Goal: Task Accomplishment & Management: Manage account settings

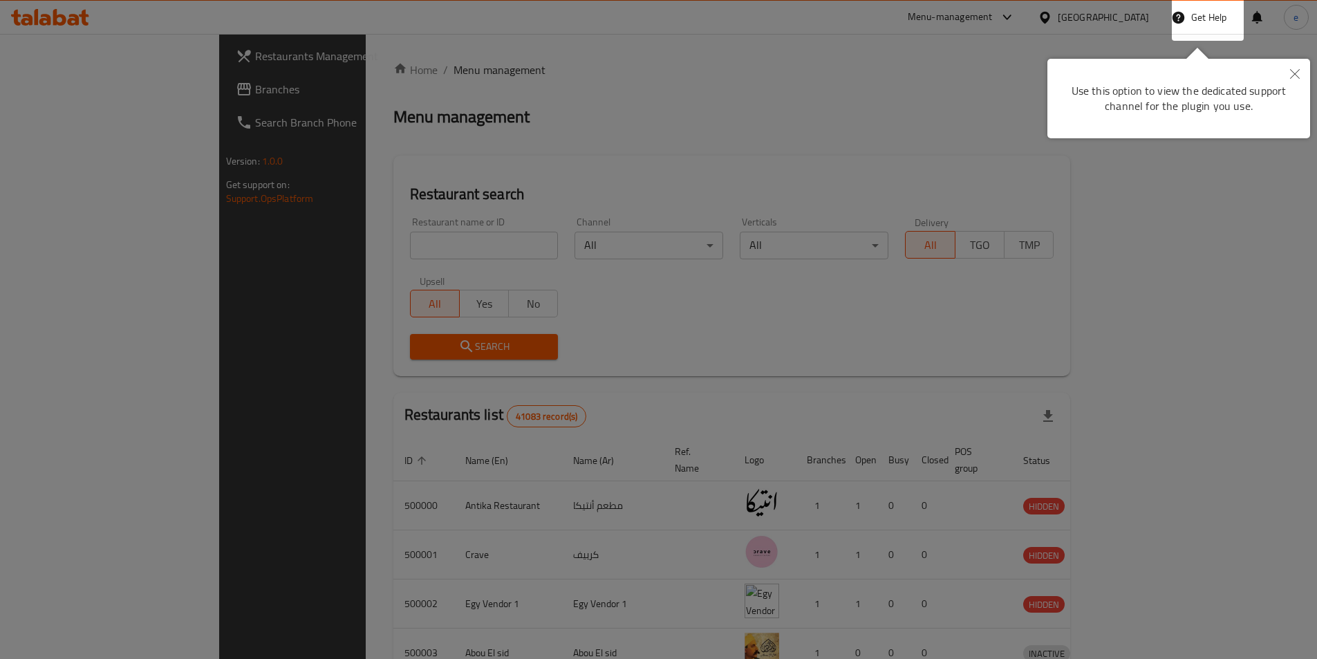
click at [1030, 72] on div at bounding box center [658, 329] width 1317 height 659
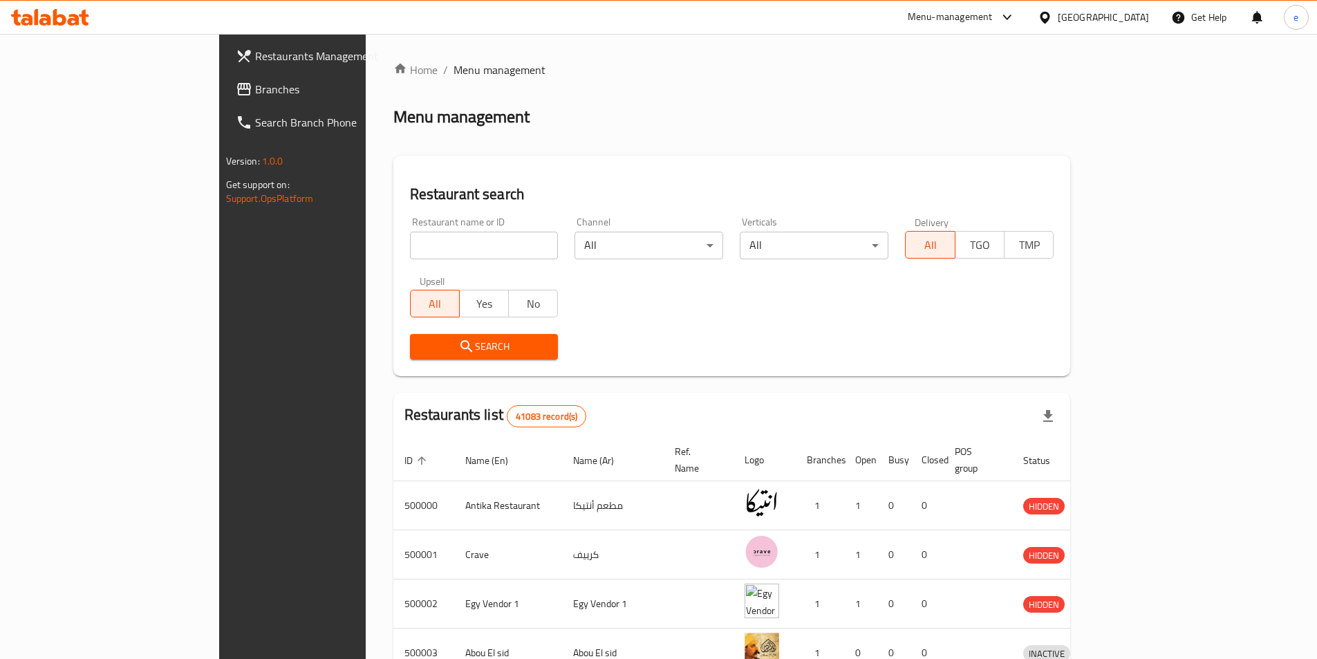
click at [1140, 22] on div "[GEOGRAPHIC_DATA]" at bounding box center [1103, 17] width 91 height 15
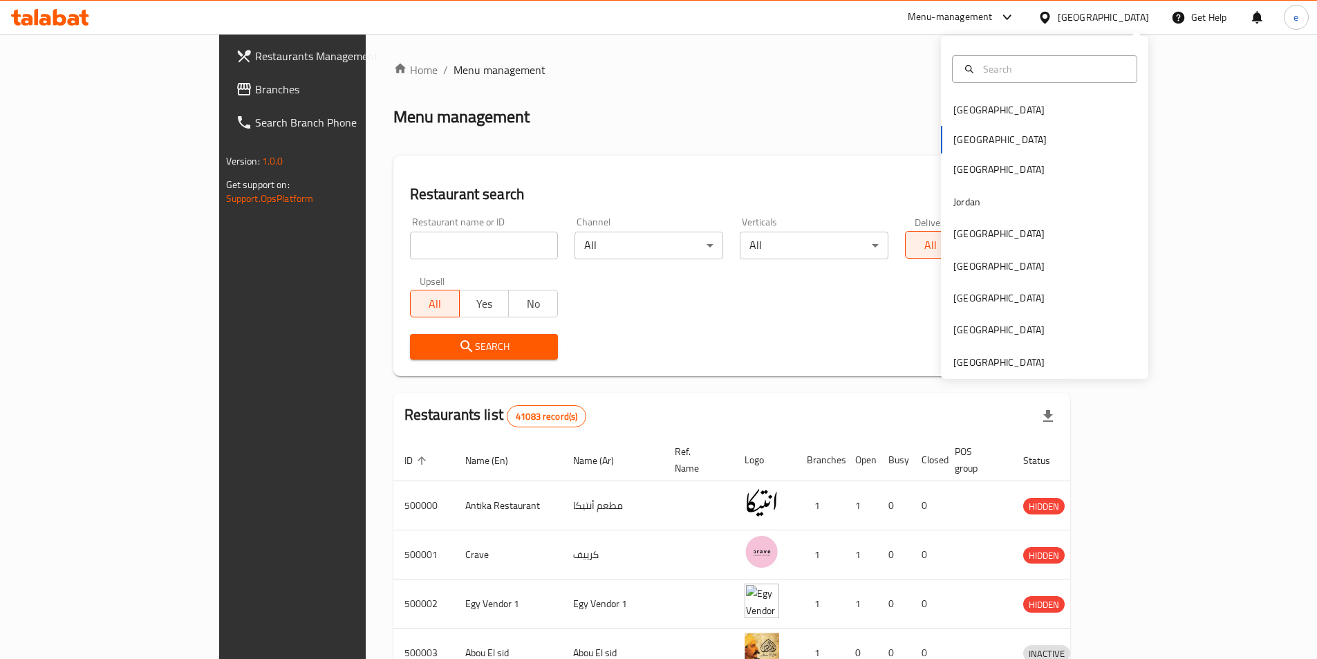
click at [975, 146] on div "Bahrain Egypt Iraq Jordan Kuwait Oman Qatar Saudi Arabia United Arab Emirates" at bounding box center [1044, 236] width 207 height 284
click at [956, 140] on div "Bahrain Egypt Iraq Jordan Kuwait Oman Qatar Saudi Arabia United Arab Emirates" at bounding box center [1044, 236] width 207 height 284
click at [965, 143] on div "Bahrain Egypt Iraq Jordan Kuwait Oman Qatar Saudi Arabia United Arab Emirates" at bounding box center [1044, 236] width 207 height 284
click at [960, 142] on div "Bahrain Egypt Iraq Jordan Kuwait Oman Qatar Saudi Arabia United Arab Emirates" at bounding box center [1044, 236] width 207 height 284
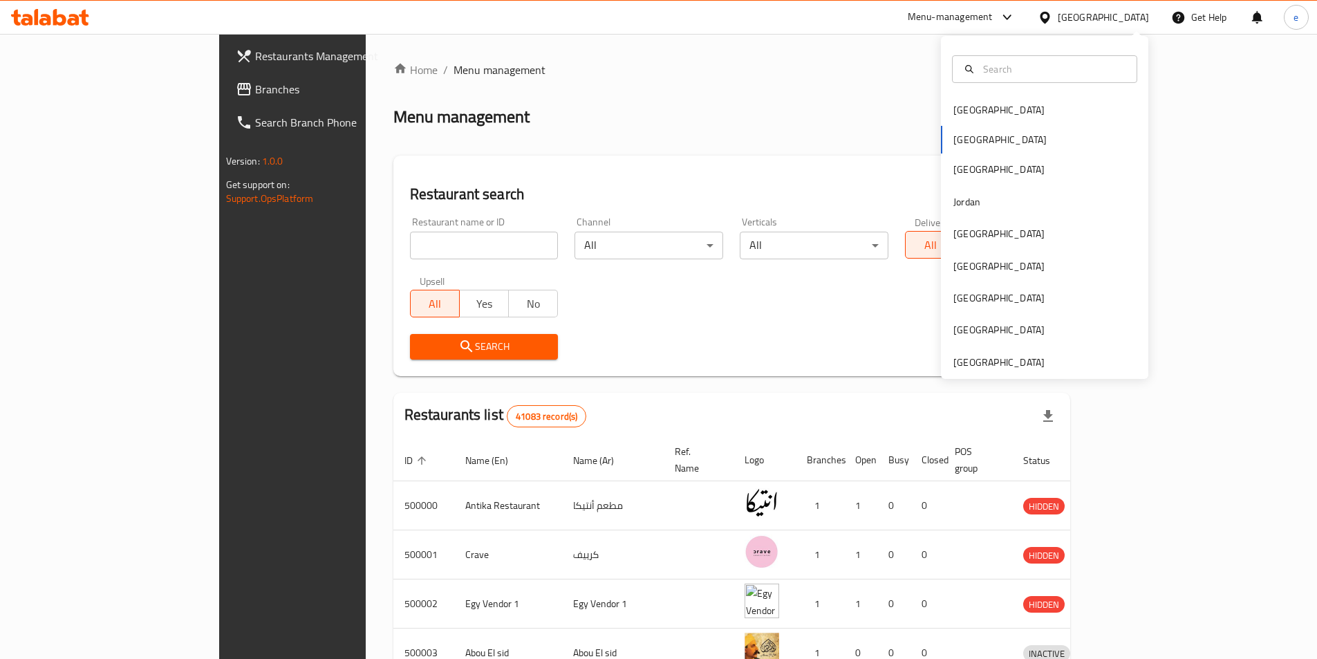
click at [1012, 139] on div "Bahrain Egypt Iraq Jordan Kuwait Oman Qatar Saudi Arabia United Arab Emirates" at bounding box center [1044, 236] width 207 height 284
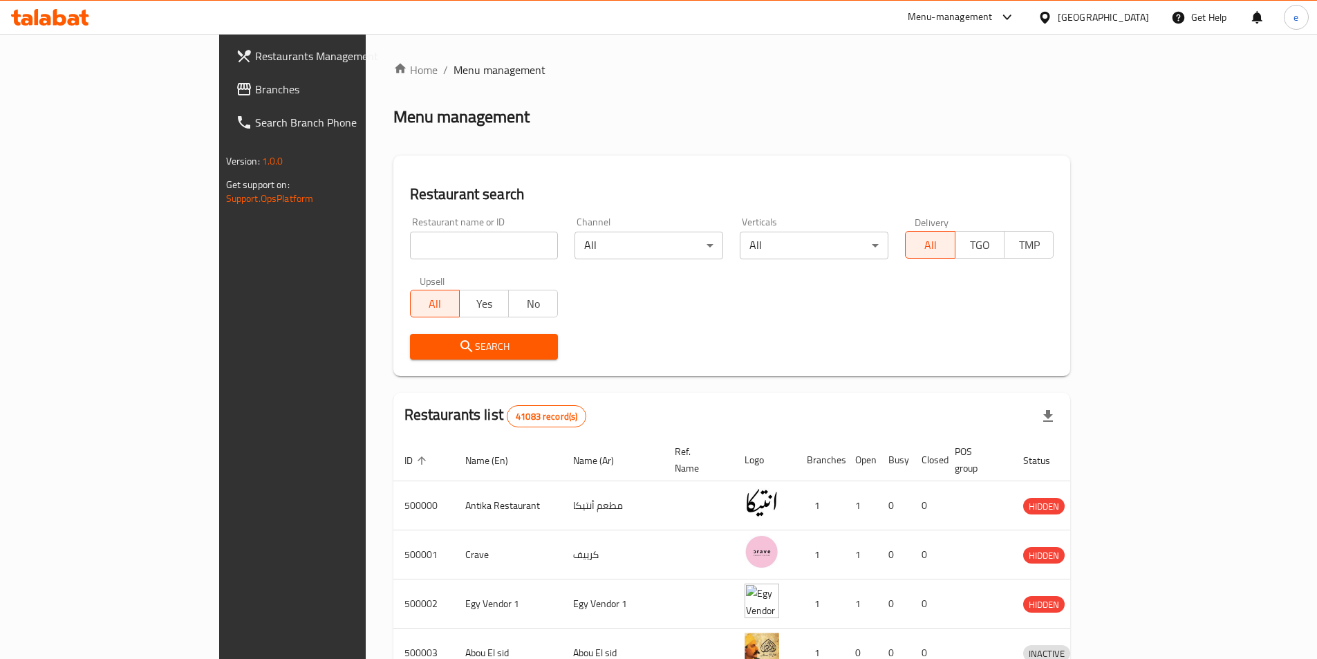
click at [793, 124] on div "Menu management" at bounding box center [733, 117] width 678 height 22
click at [225, 99] on link "Branches" at bounding box center [332, 89] width 214 height 33
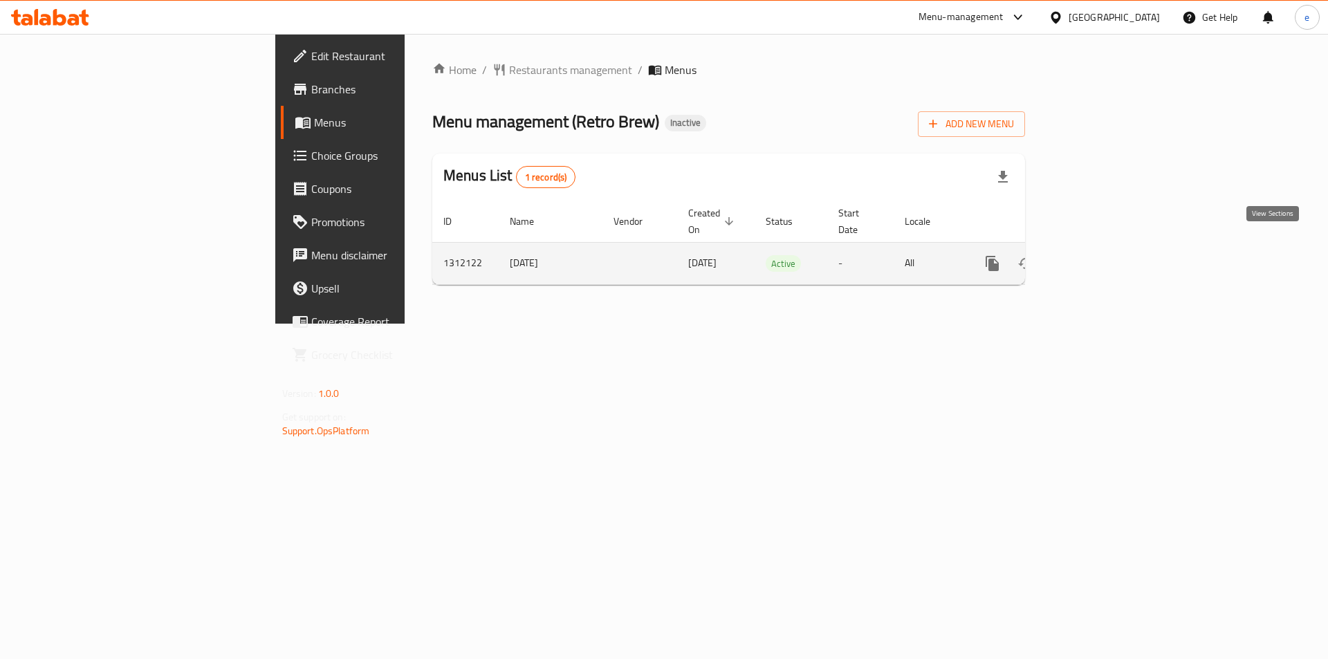
click at [1109, 247] on link "enhanced table" at bounding box center [1091, 263] width 33 height 33
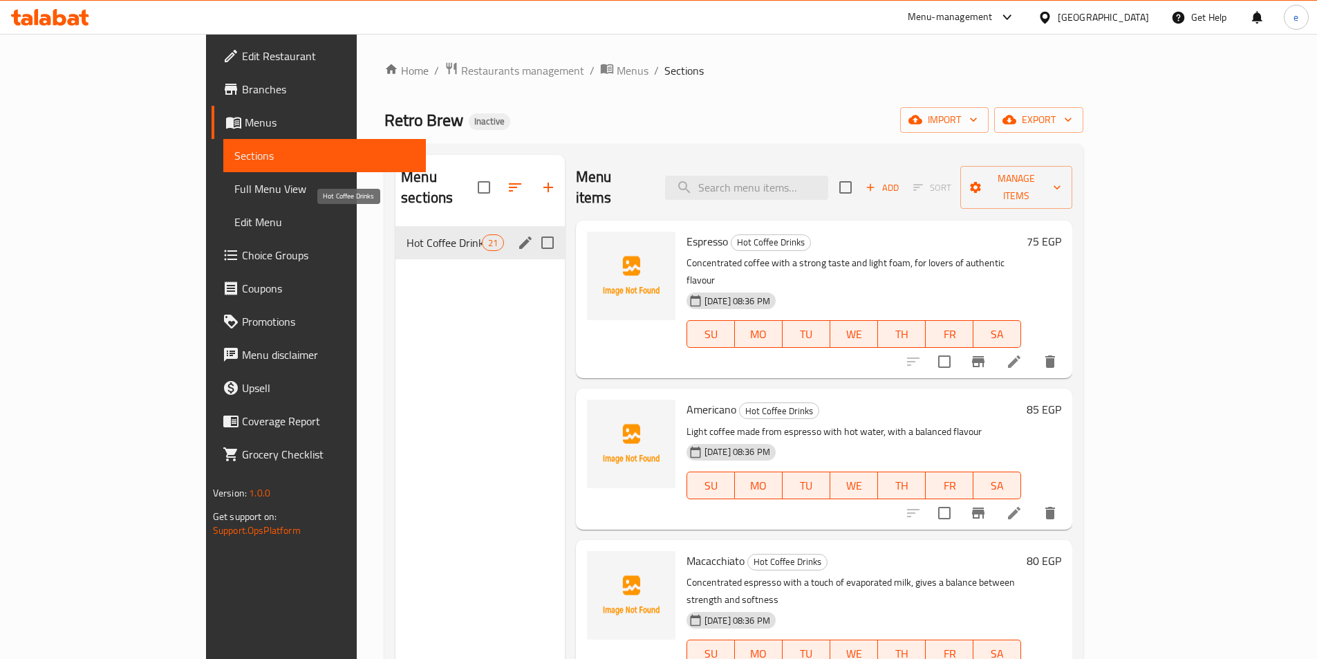
click at [407, 234] on span "Hot Coffee Drinks" at bounding box center [444, 242] width 75 height 17
click at [396, 226] on div "Hot Coffee Drinks 21" at bounding box center [480, 242] width 169 height 33
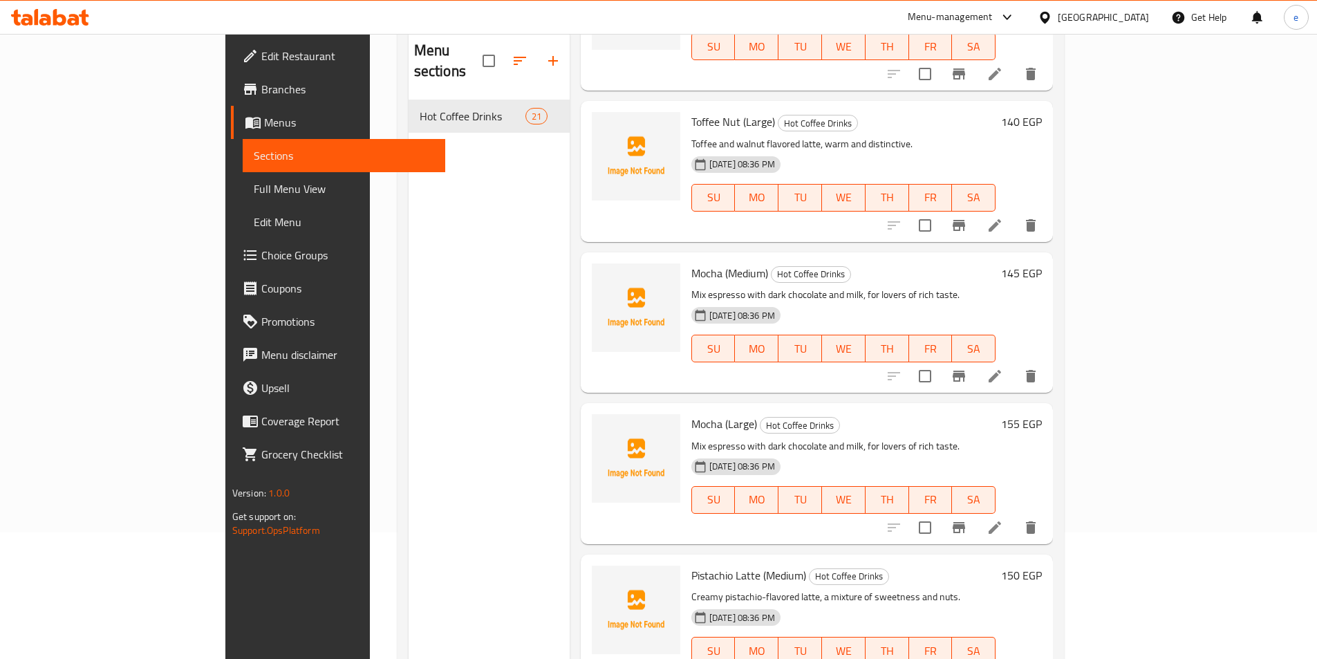
scroll to position [194, 0]
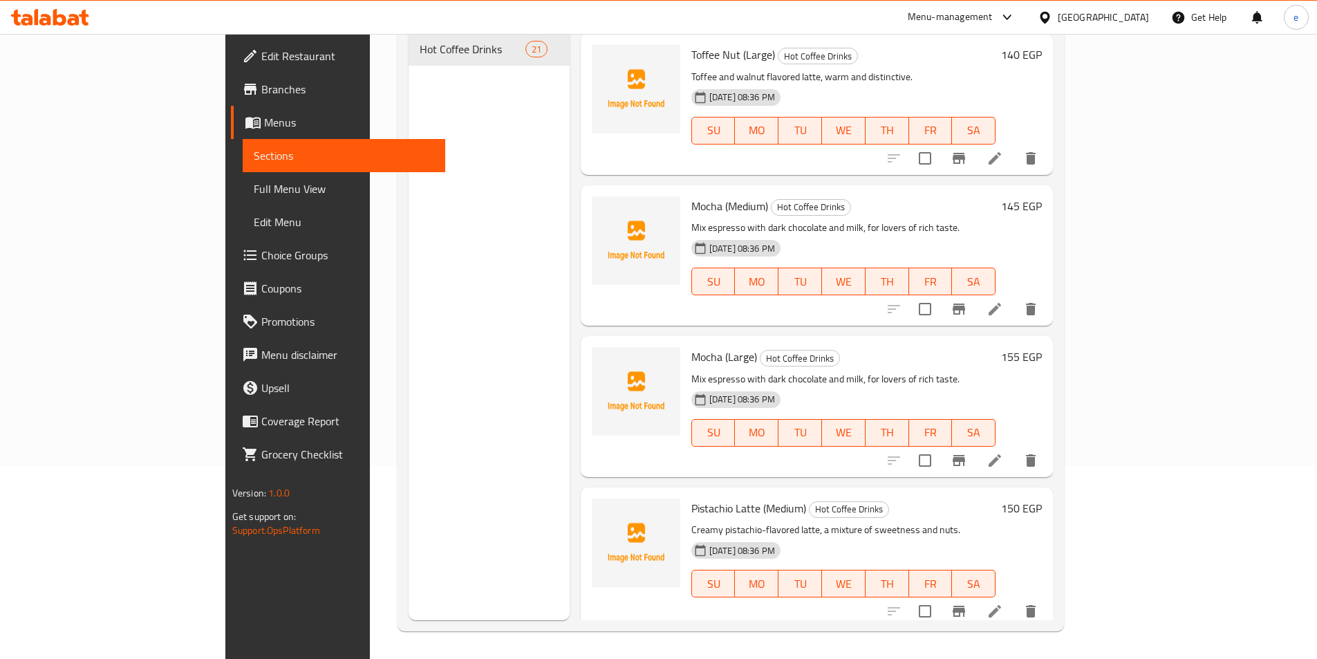
click at [409, 149] on div "Menu sections Hot Coffee Drinks 21" at bounding box center [489, 290] width 161 height 659
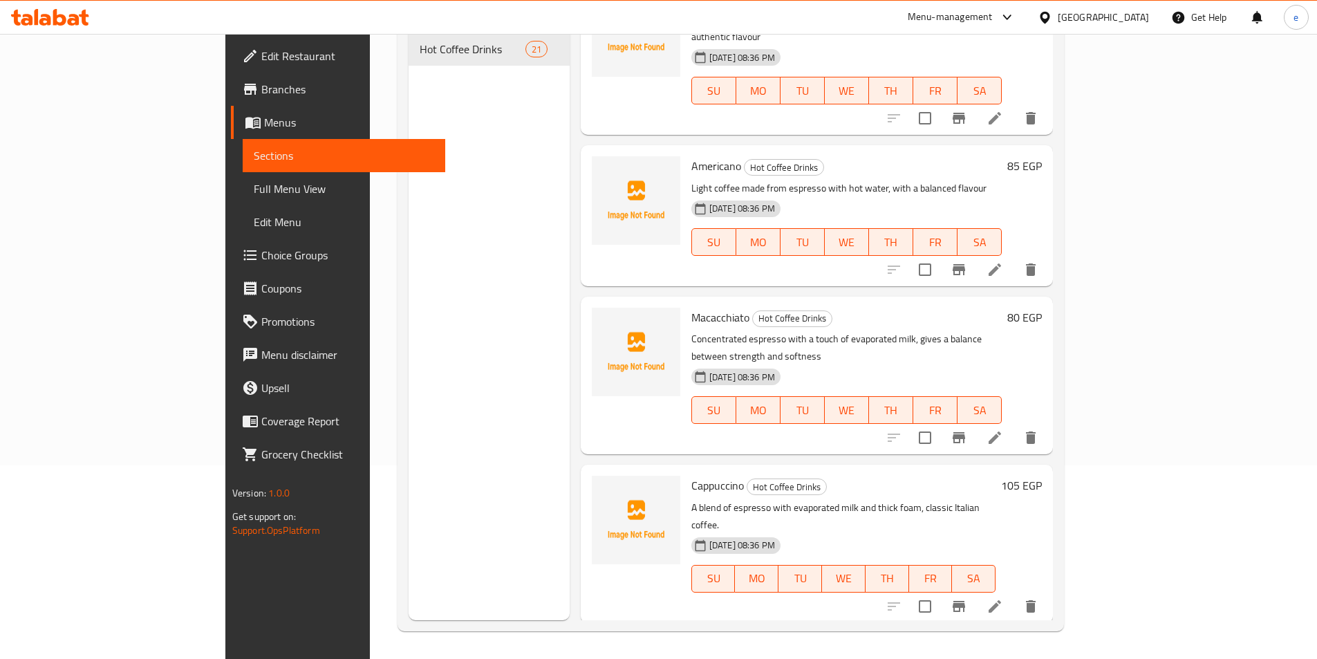
scroll to position [0, 0]
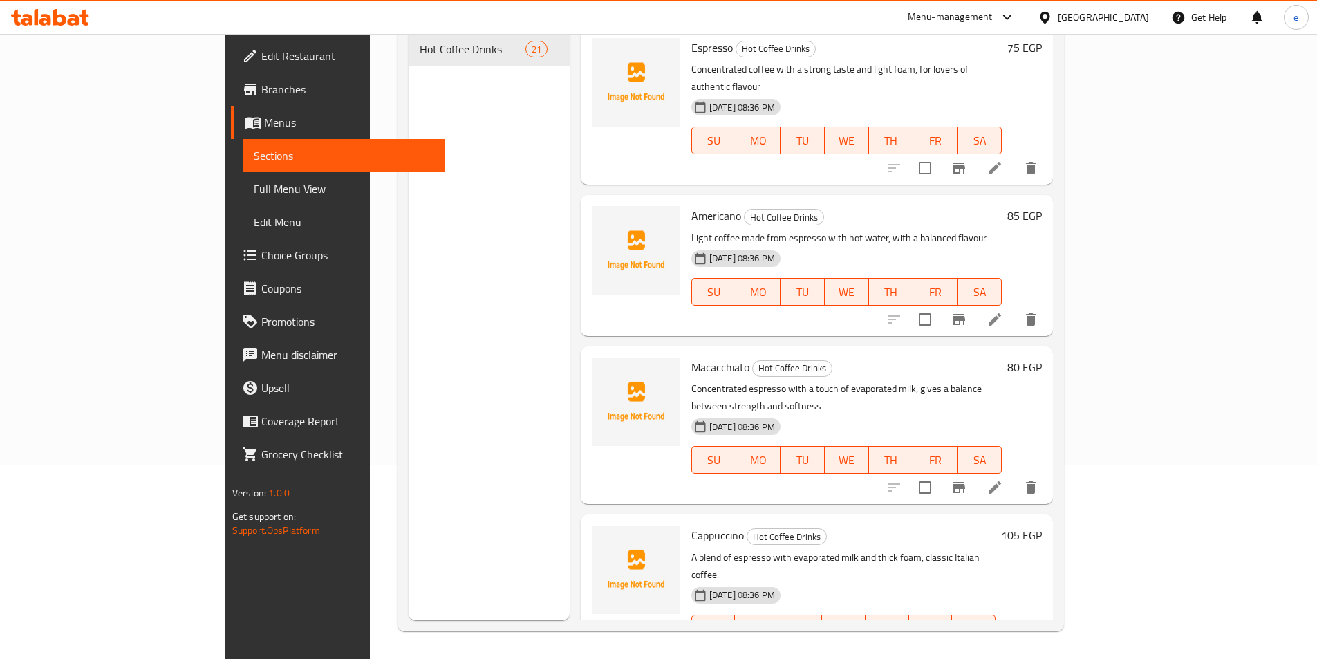
click at [438, 207] on div "Menu sections Hot Coffee Drinks 21" at bounding box center [489, 290] width 161 height 659
